Goal: Information Seeking & Learning: Learn about a topic

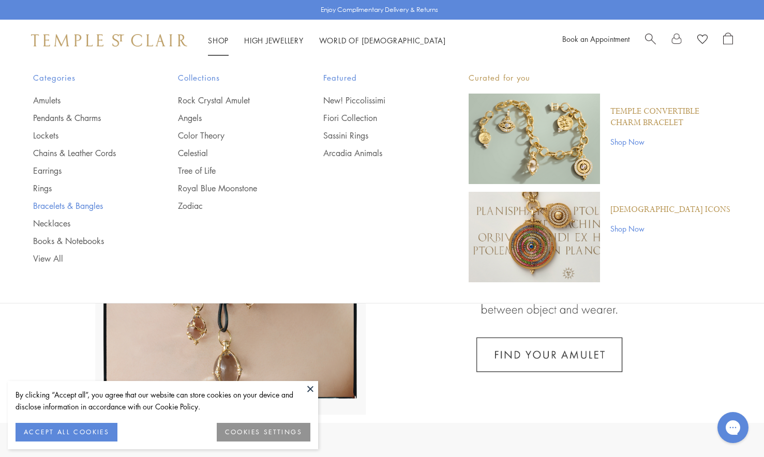
click at [67, 206] on link "Bracelets & Bangles" at bounding box center [85, 205] width 104 height 11
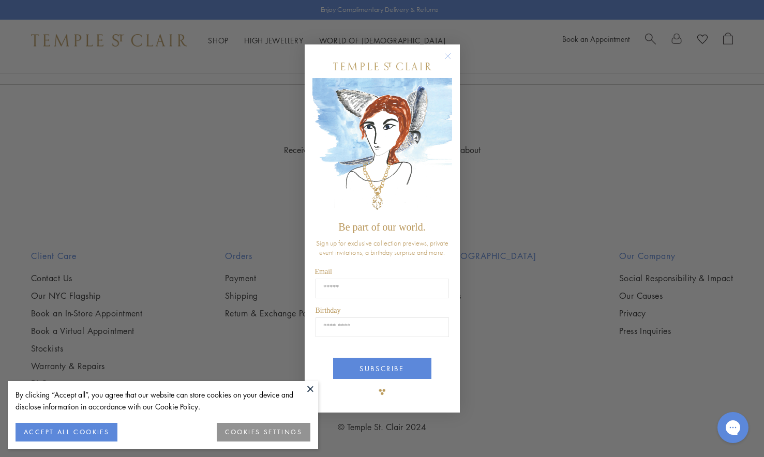
scroll to position [3000, 0]
click at [447, 55] on circle "Close dialog" at bounding box center [447, 56] width 12 height 12
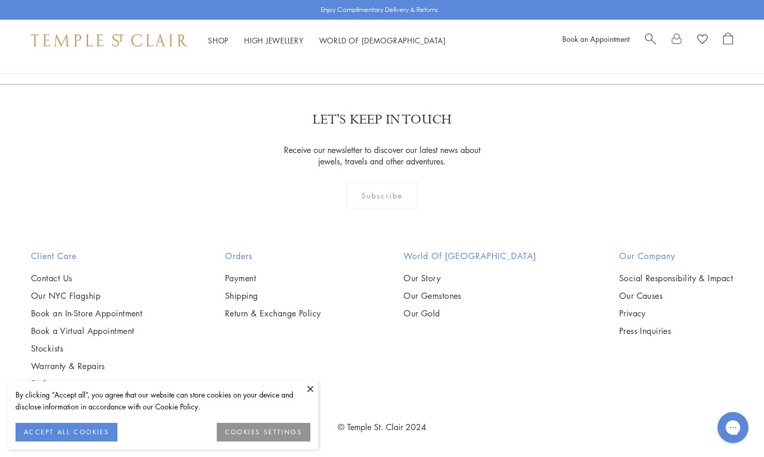
scroll to position [1552, 0]
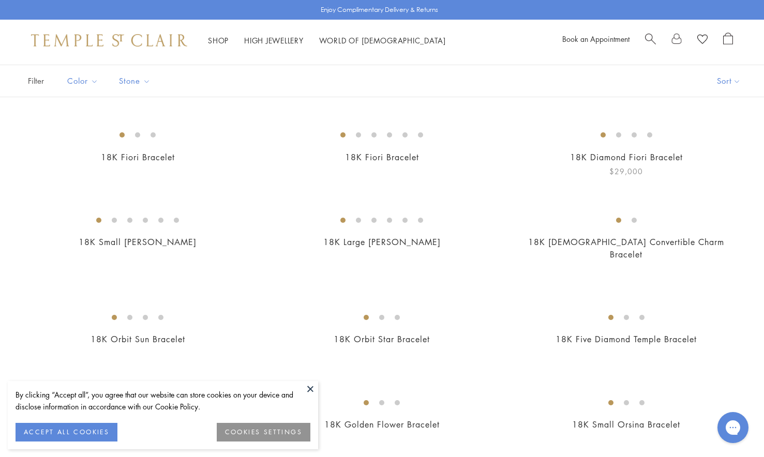
scroll to position [0, 0]
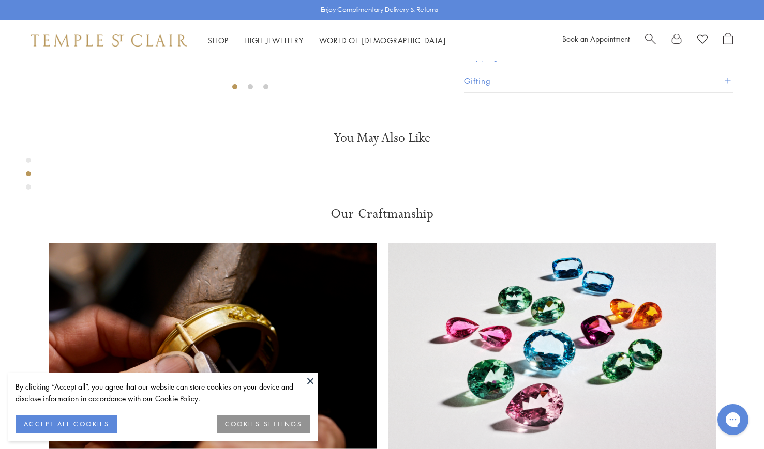
scroll to position [621, 0]
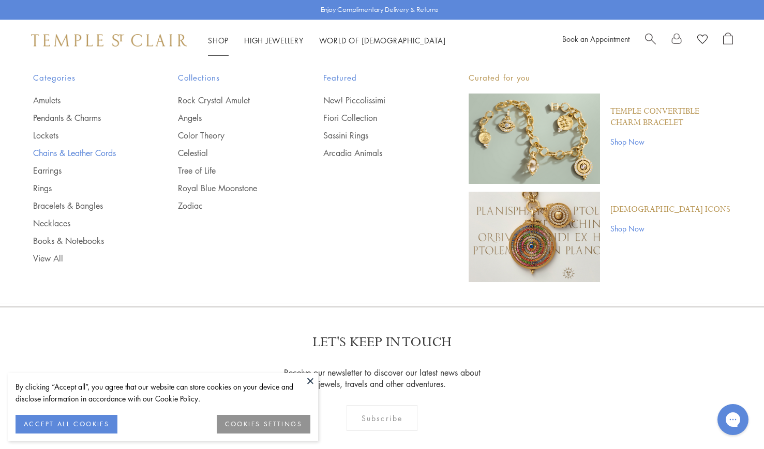
click at [61, 151] on link "Chains & Leather Cords" at bounding box center [85, 152] width 104 height 11
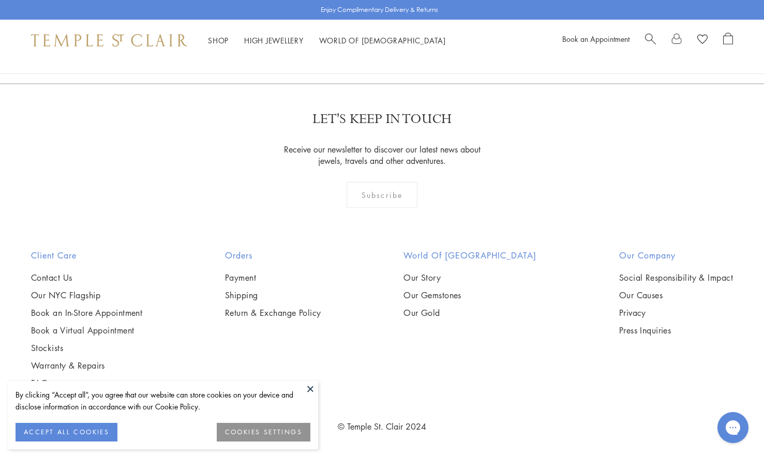
scroll to position [1603, 0]
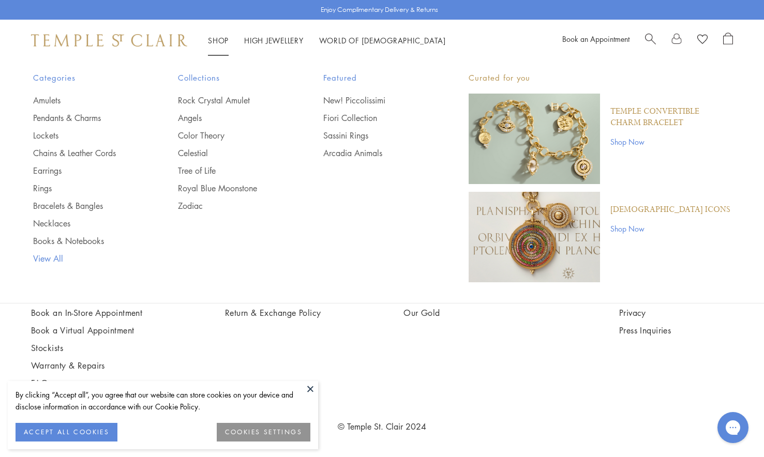
click at [55, 260] on link "View All" at bounding box center [85, 258] width 104 height 11
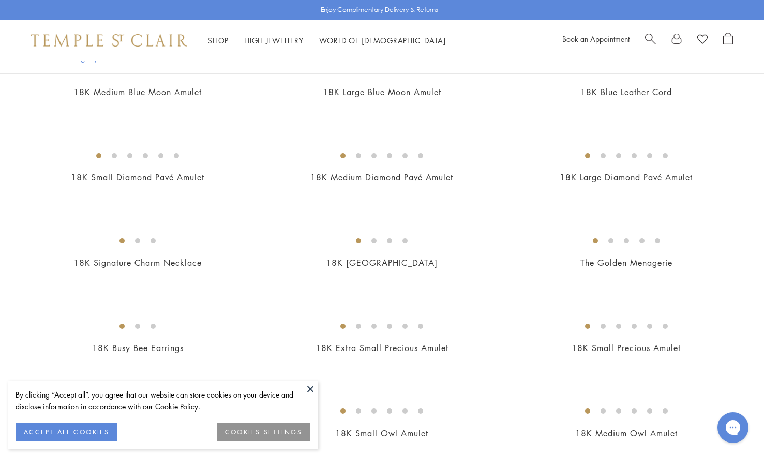
scroll to position [1546, 0]
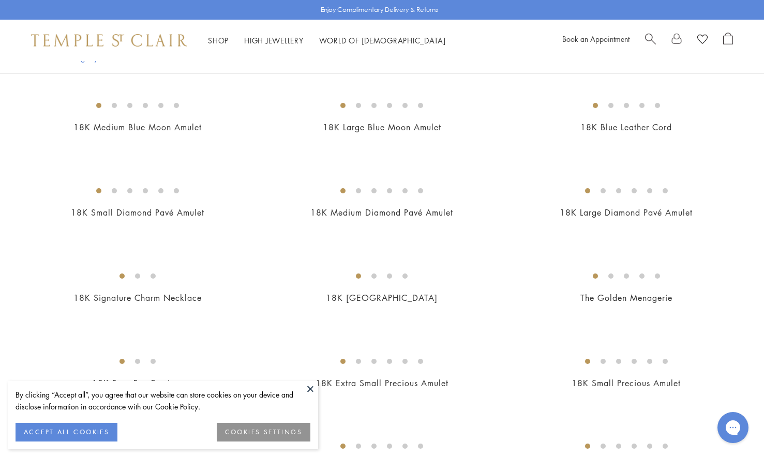
click at [0, 0] on img at bounding box center [0, 0] width 0 height 0
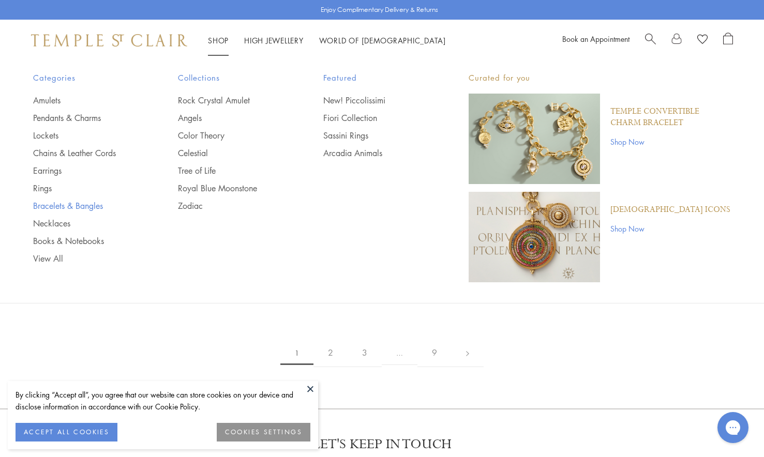
click at [57, 202] on link "Bracelets & Bangles" at bounding box center [85, 205] width 104 height 11
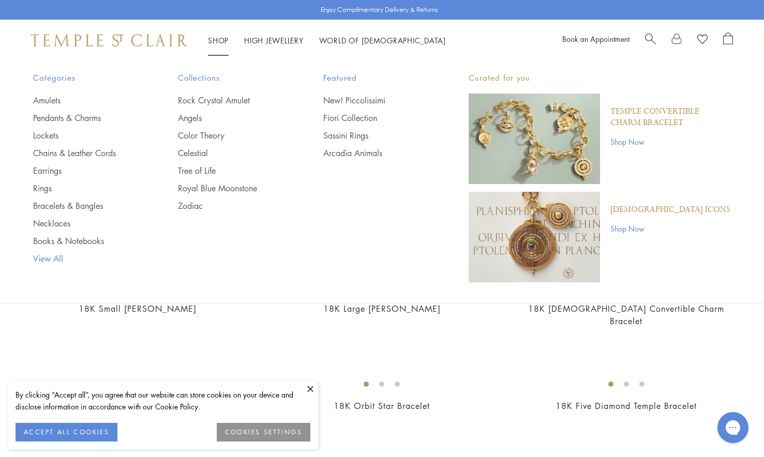
click at [40, 255] on link "View All" at bounding box center [85, 258] width 104 height 11
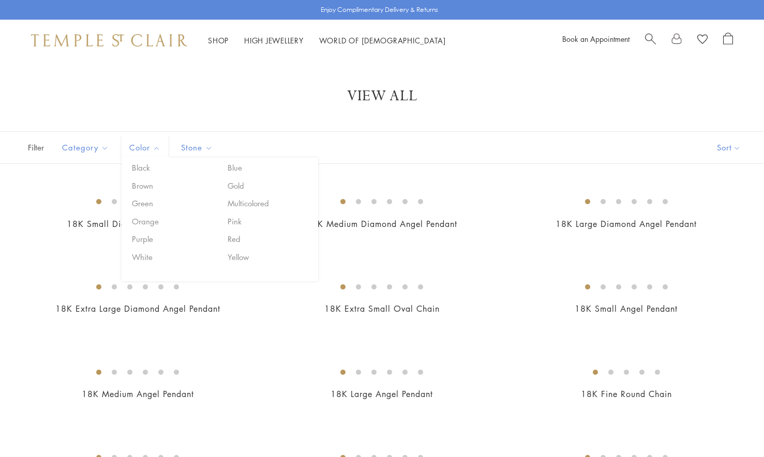
click at [146, 148] on span "Color" at bounding box center [146, 147] width 44 height 13
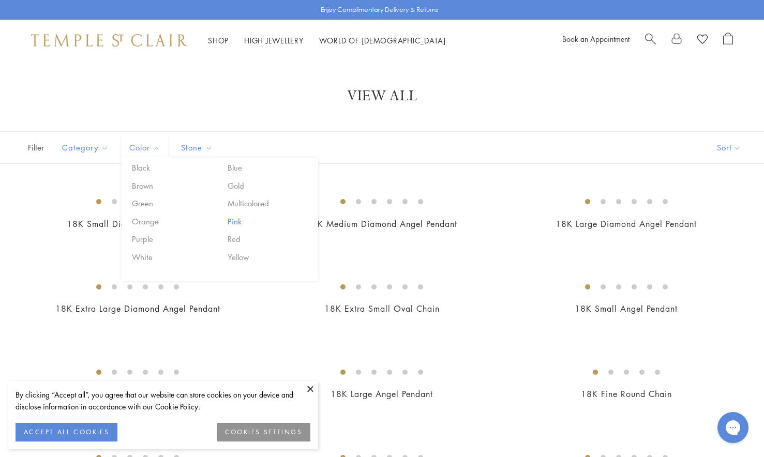
click at [236, 218] on button "Pink" at bounding box center [269, 222] width 88 height 12
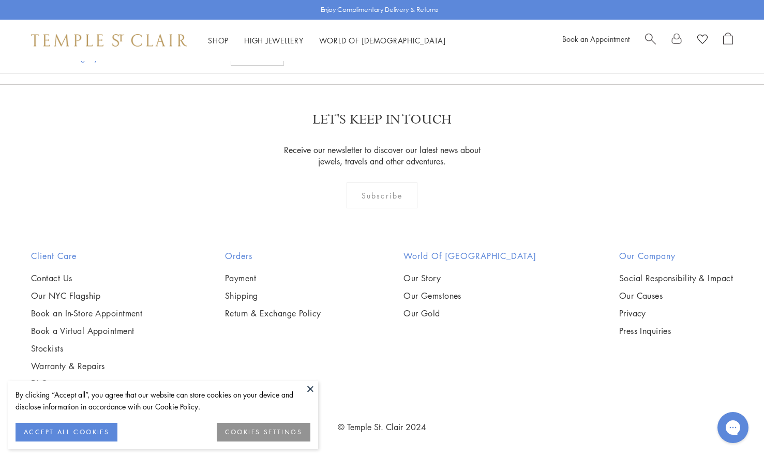
scroll to position [3465, 0]
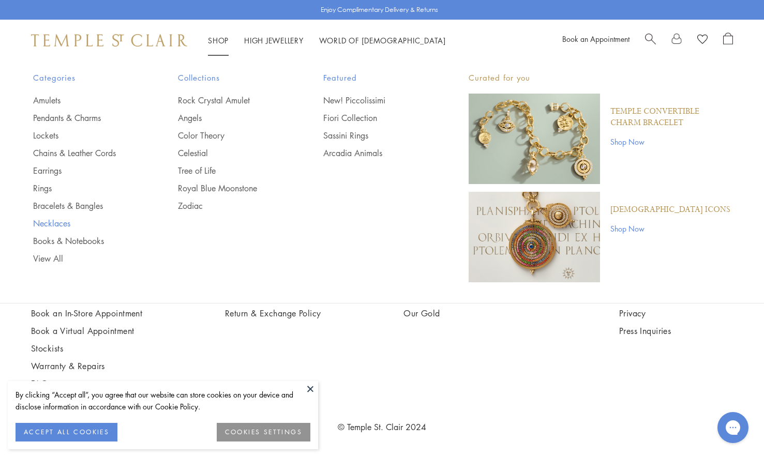
click at [58, 226] on link "Necklaces" at bounding box center [85, 223] width 104 height 11
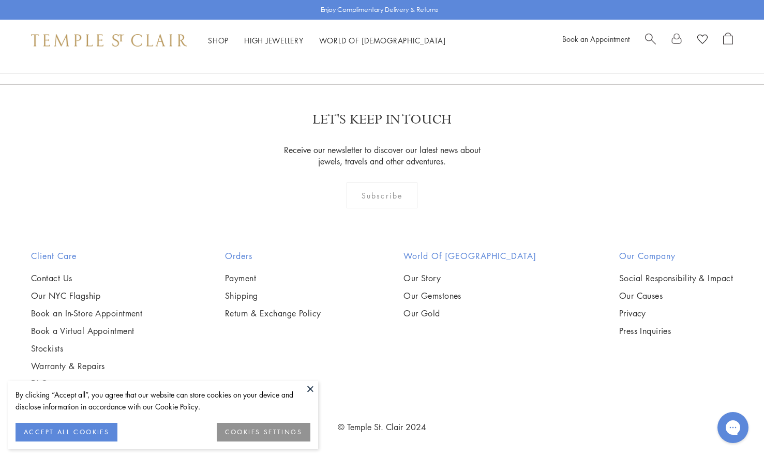
scroll to position [3414, 0]
drag, startPoint x: 206, startPoint y: 59, endPoint x: 276, endPoint y: 57, distance: 69.8
click at [223, 59] on div "Shop Shop Categories Amulets Pendants & Charms Lockets Chains & Leather Cords E…" at bounding box center [382, 40] width 764 height 41
